Goal: Information Seeking & Learning: Understand process/instructions

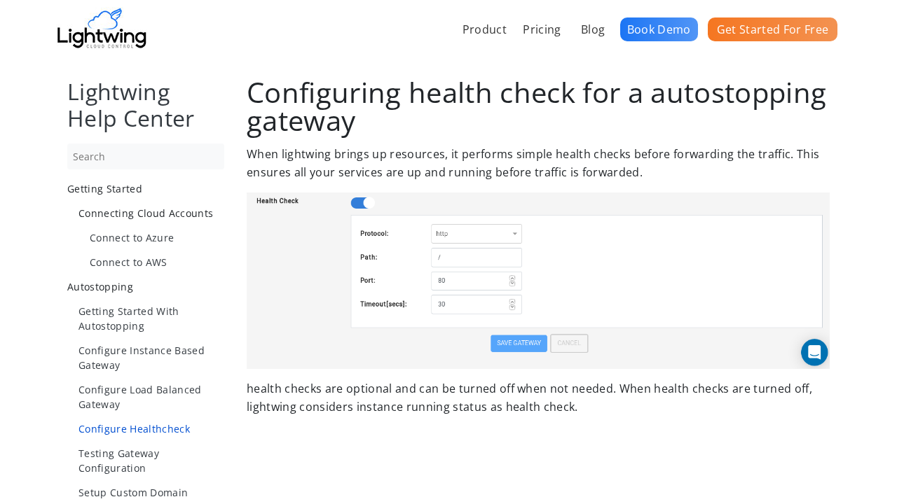
scroll to position [985, 0]
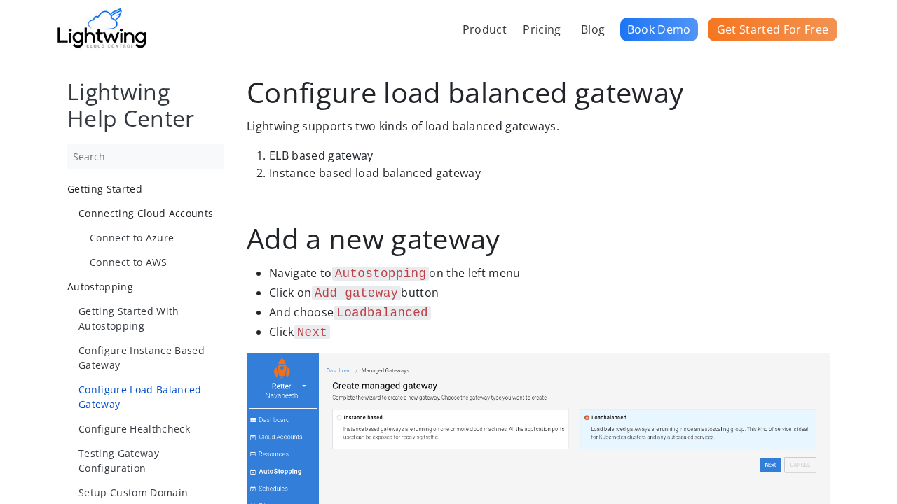
scroll to position [1098, 0]
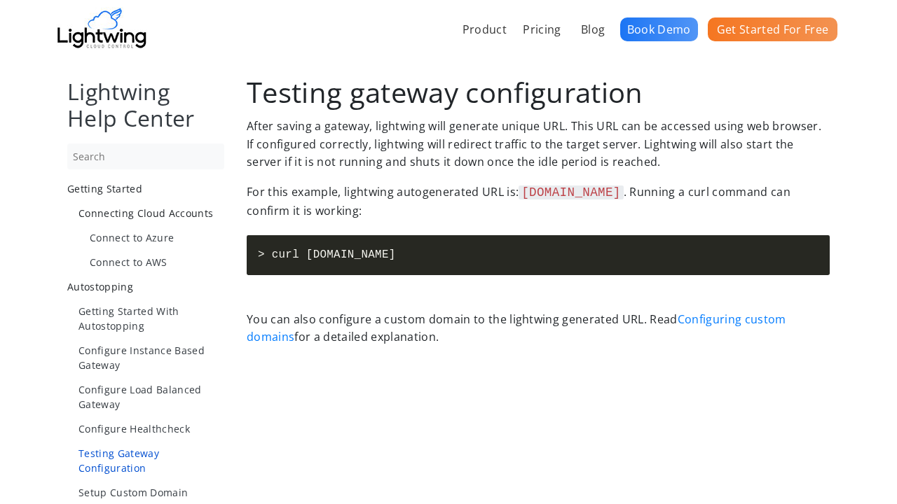
scroll to position [985, 0]
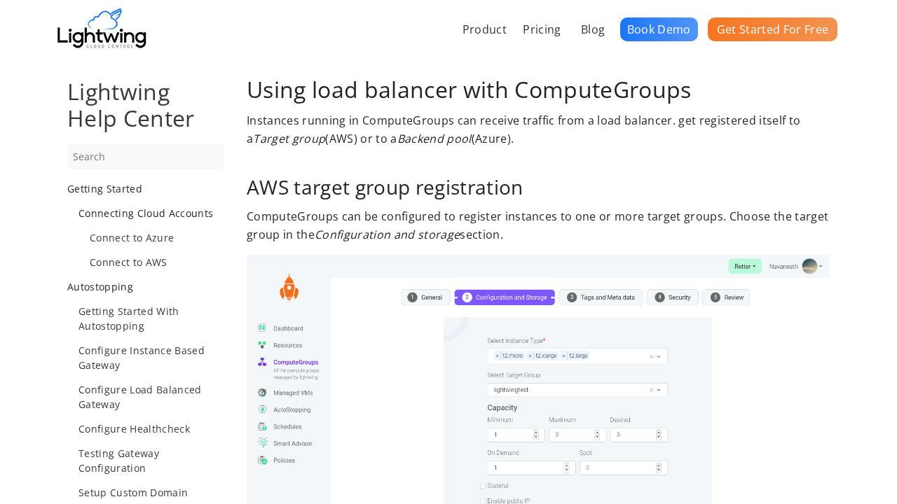
scroll to position [985, 0]
